Goal: Check status: Check status

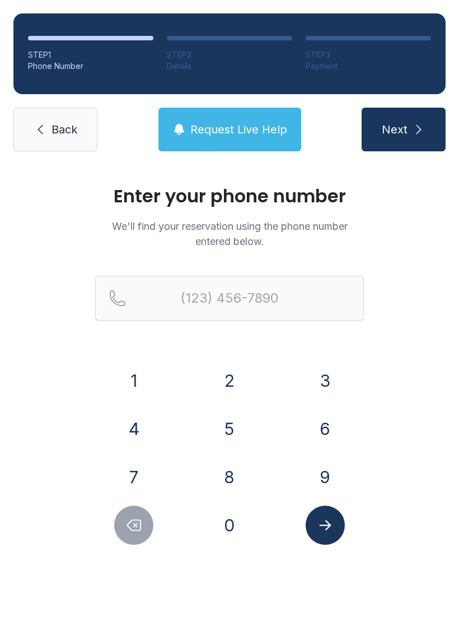
click at [231, 370] on button "2" at bounding box center [229, 380] width 39 height 39
click at [237, 418] on button "5" at bounding box center [229, 428] width 39 height 39
click at [235, 385] on button "2" at bounding box center [229, 380] width 39 height 39
click at [226, 427] on button "5" at bounding box center [229, 428] width 39 height 39
click at [143, 433] on button "4" at bounding box center [133, 428] width 39 height 39
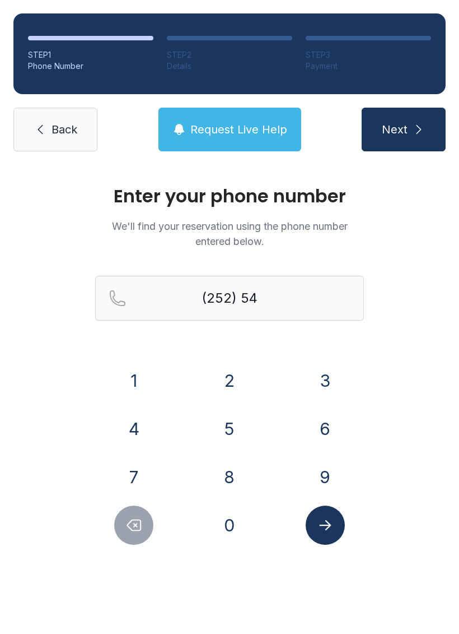
click at [335, 477] on button "9" at bounding box center [325, 476] width 39 height 39
click at [327, 426] on button "6" at bounding box center [325, 428] width 39 height 39
click at [240, 476] on button "8" at bounding box center [229, 476] width 39 height 39
click at [324, 380] on button "3" at bounding box center [325, 380] width 39 height 39
click at [143, 417] on button "4" at bounding box center [133, 428] width 39 height 39
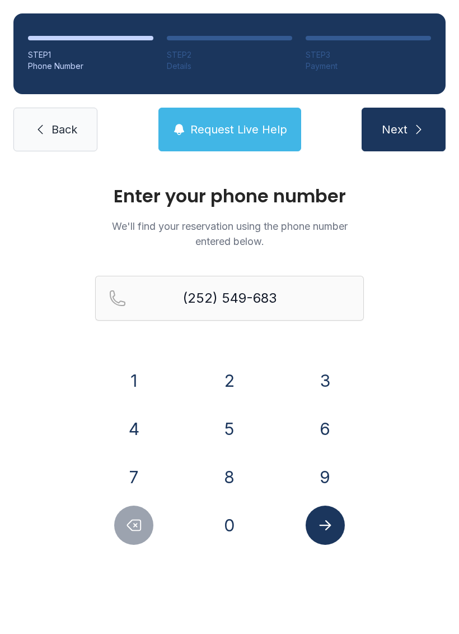
type input "[PHONE_NUMBER]"
click at [324, 528] on icon "Submit lookup form" at bounding box center [325, 525] width 17 height 17
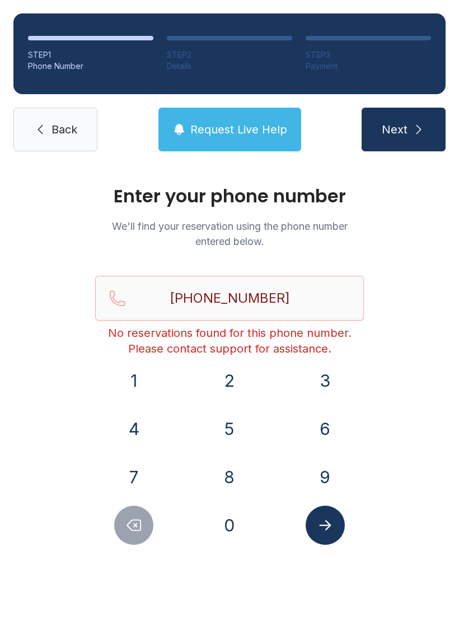
click at [415, 126] on icon "submit" at bounding box center [418, 129] width 13 height 13
click at [47, 124] on link "Back" at bounding box center [55, 130] width 84 height 44
